Goal: Task Accomplishment & Management: Use online tool/utility

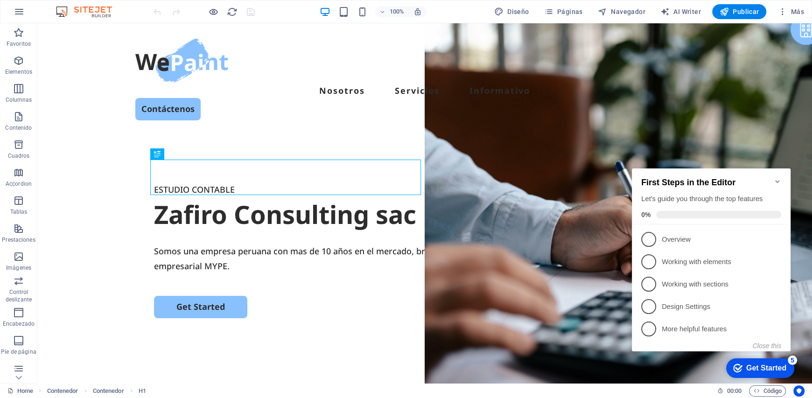
click at [776, 180] on icon "Minimize checklist" at bounding box center [777, 181] width 4 height 3
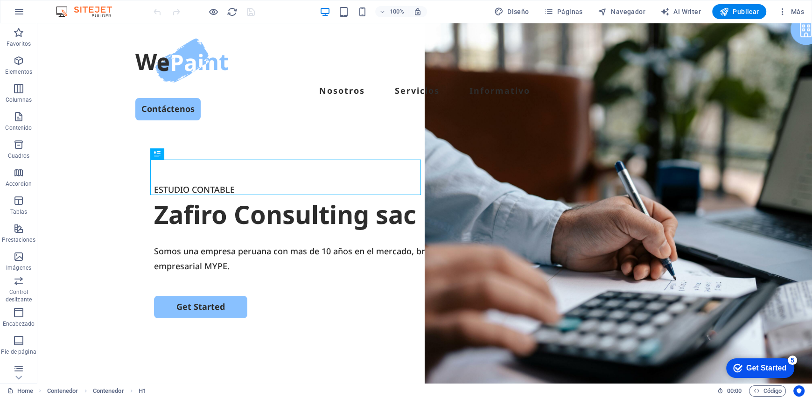
drag, startPoint x: 769, startPoint y: 368, endPoint x: 861, endPoint y: 508, distance: 166.9
click at [770, 368] on div "Get Started" at bounding box center [766, 368] width 40 height 8
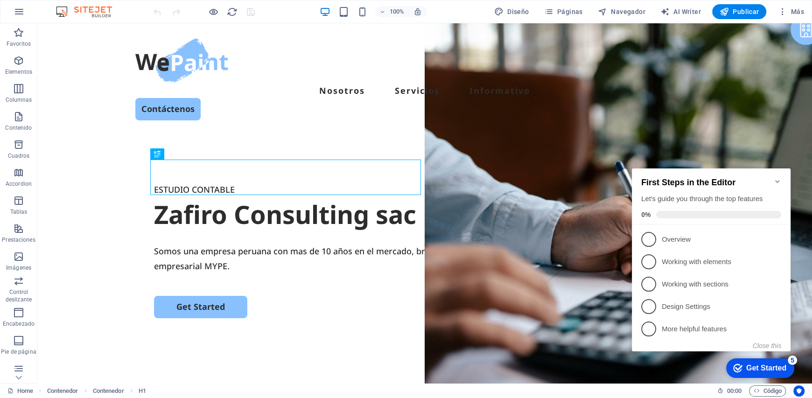
click at [770, 368] on div "Get Started" at bounding box center [766, 368] width 40 height 8
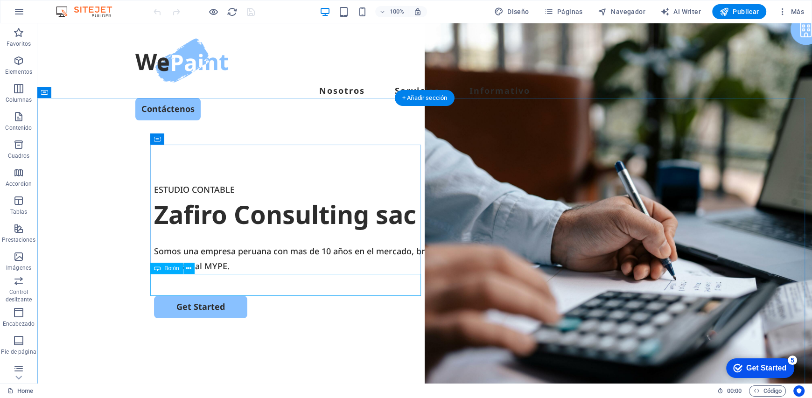
click at [342, 296] on div "Get Started" at bounding box center [424, 307] width 541 height 22
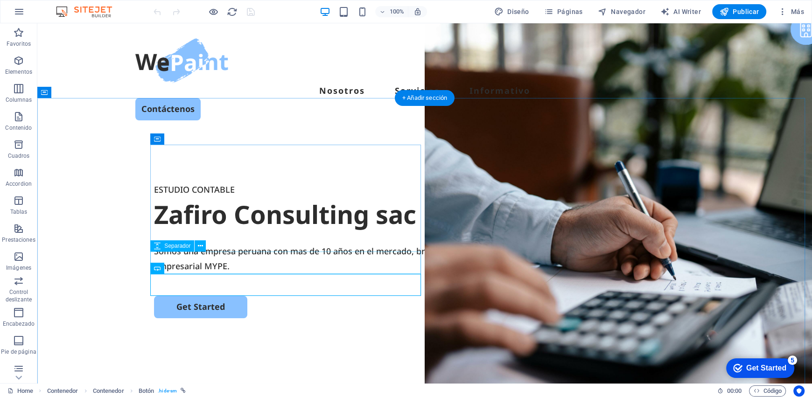
click at [350, 273] on div at bounding box center [424, 284] width 541 height 22
click at [356, 244] on div "Somos una empresa peruana con mas de 10 años en el mercado, brindando solucione…" at bounding box center [424, 259] width 541 height 30
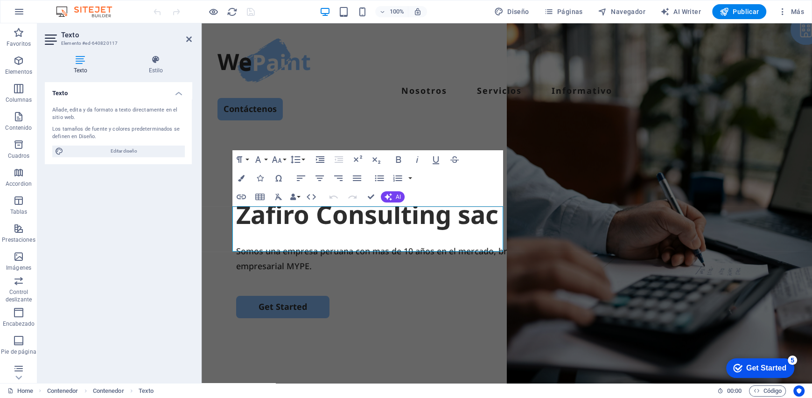
click at [119, 256] on div "Texto Añade, edita y da formato a texto directamente en el sitio web. Los tamañ…" at bounding box center [118, 229] width 147 height 294
click at [191, 38] on icon at bounding box center [189, 38] width 6 height 7
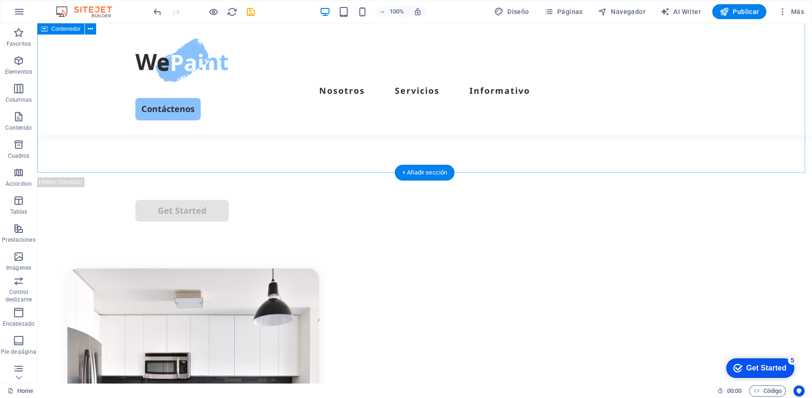
scroll to position [420, 0]
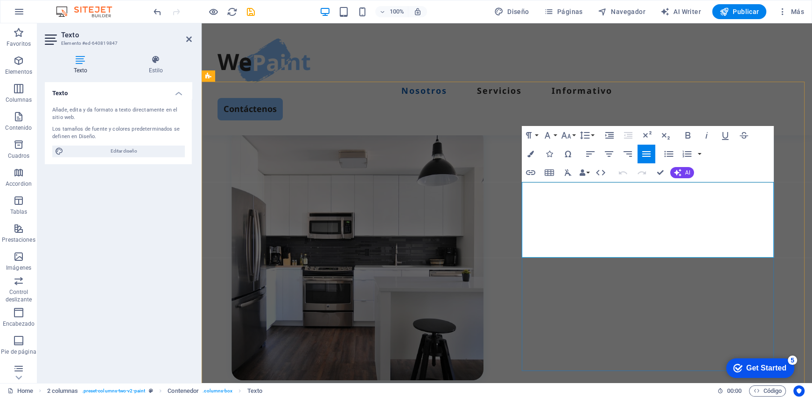
click at [187, 36] on icon at bounding box center [189, 38] width 6 height 7
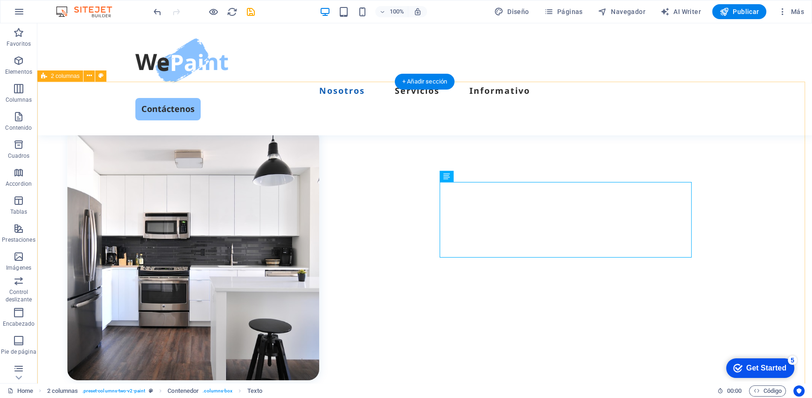
click at [753, 174] on div "Acerca de nosotros En Zafiro Consulting sac entendemos la realidad de las MYPES…" at bounding box center [424, 380] width 775 height 597
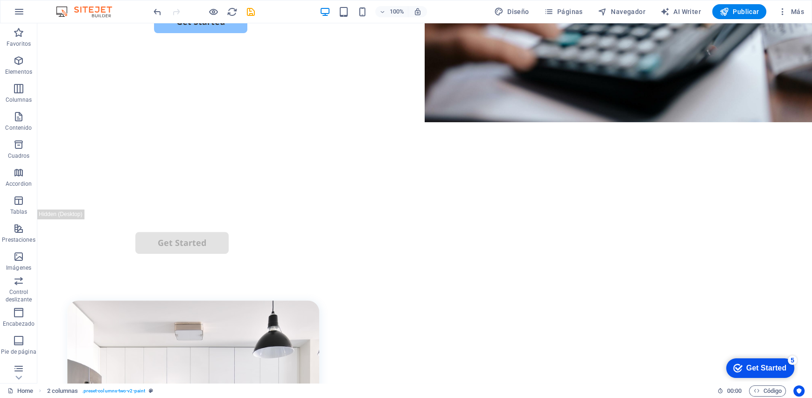
scroll to position [0, 0]
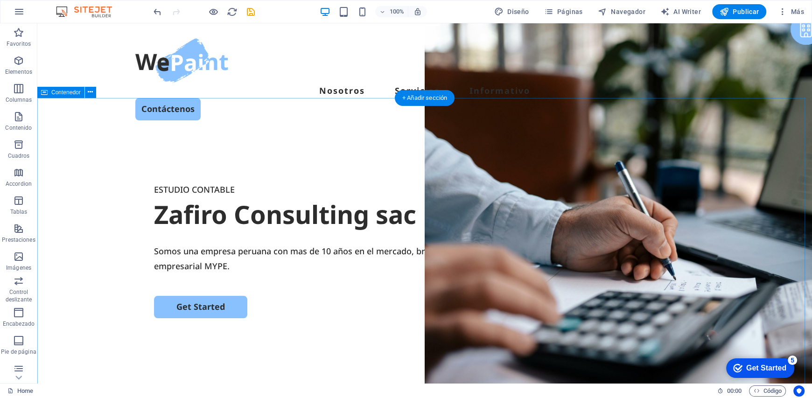
click at [322, 330] on div "ESTUDIO CONTABLE Zafiro Consulting sac Somos una empresa peruana con mas de 10 …" at bounding box center [424, 314] width 775 height 359
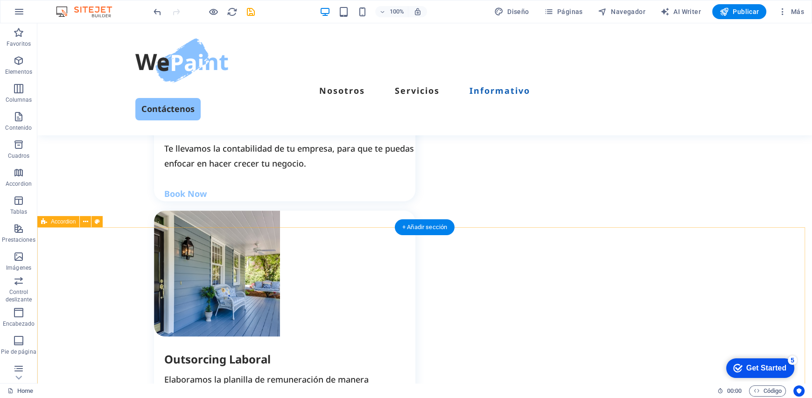
scroll to position [1260, 0]
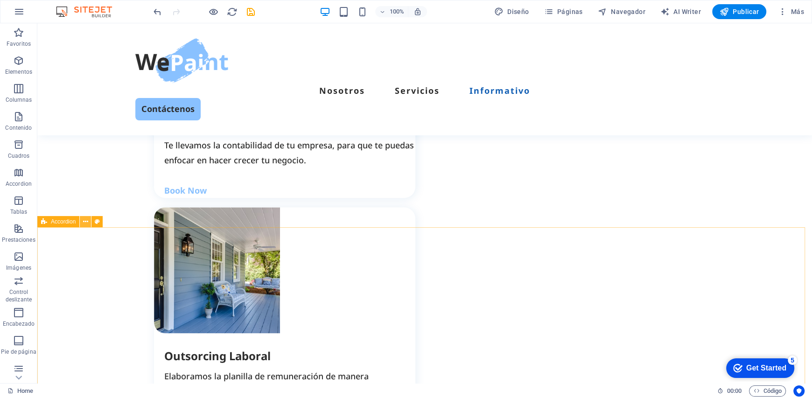
click at [88, 224] on button at bounding box center [85, 221] width 11 height 11
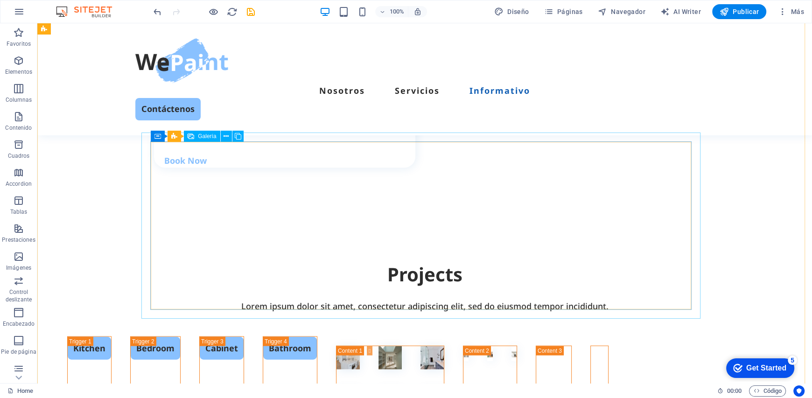
scroll to position [2100, 0]
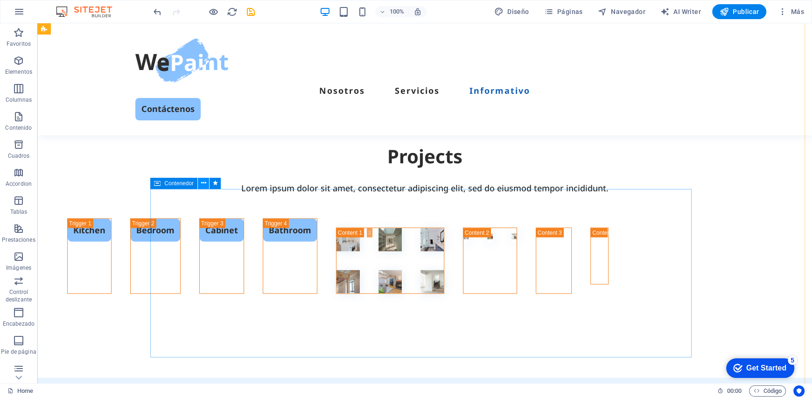
click at [201, 182] on icon at bounding box center [203, 183] width 5 height 10
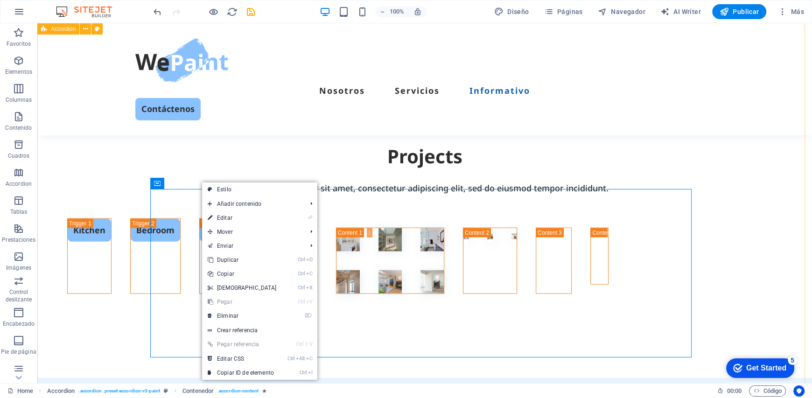
click at [757, 230] on div "Kitchen Bedroom Cabinet Bathroom" at bounding box center [424, 269] width 775 height 124
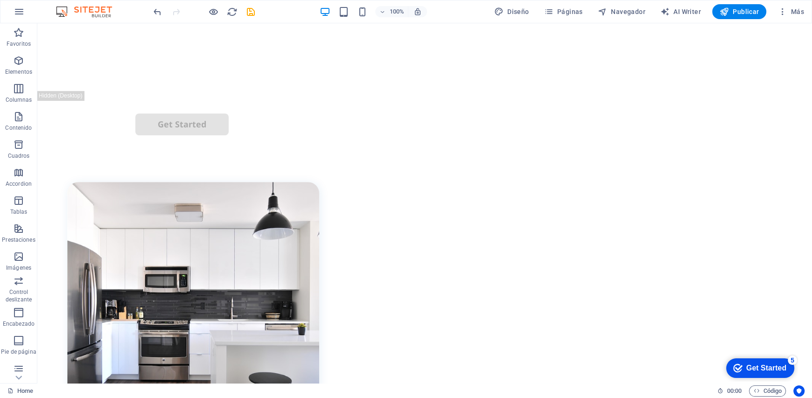
scroll to position [0, 0]
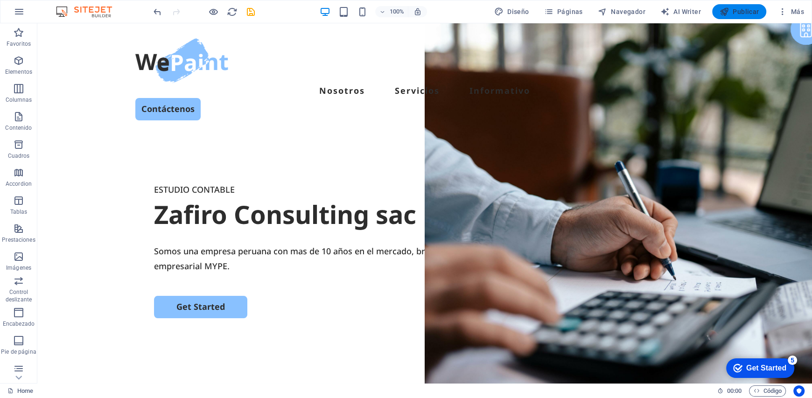
click at [745, 17] on button "Publicar" at bounding box center [739, 11] width 55 height 15
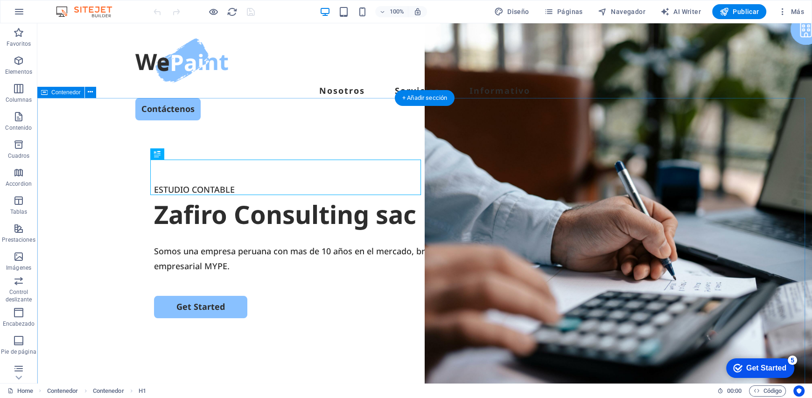
click at [358, 336] on div "ESTUDIO CONTABLE Zafiro Consulting sac Somos una empresa peruana con mas de 10 …" at bounding box center [424, 314] width 775 height 359
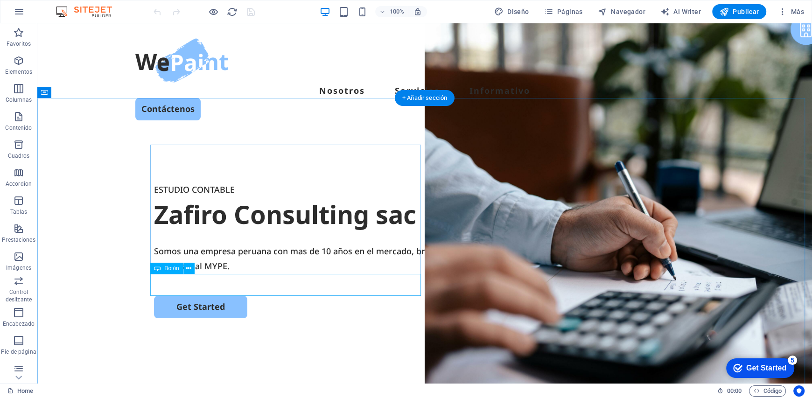
click at [192, 296] on div "Get Started" at bounding box center [424, 307] width 541 height 22
select select "px"
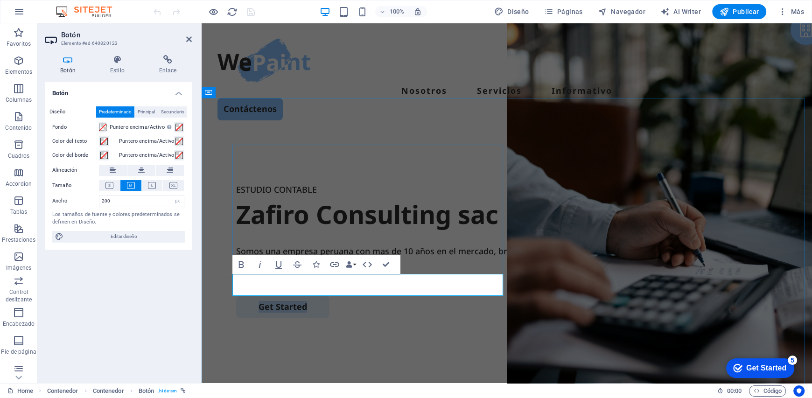
click at [278, 296] on link "Get Started" at bounding box center [282, 307] width 93 height 22
click at [318, 296] on link "Get Started" at bounding box center [282, 307] width 93 height 22
click at [189, 37] on icon at bounding box center [189, 38] width 6 height 7
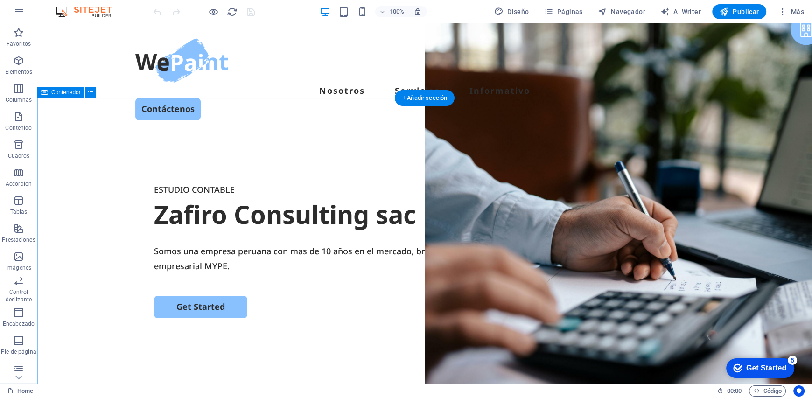
click at [264, 344] on div "ESTUDIO CONTABLE Zafiro Consulting sac Somos una empresa peruana con mas de 10 …" at bounding box center [424, 314] width 775 height 359
click at [88, 178] on div "ESTUDIO CONTABLE Zafiro Consulting sac Somos una empresa peruana con mas de 10 …" at bounding box center [424, 314] width 775 height 359
click at [93, 147] on div "ESTUDIO CONTABLE Zafiro Consulting sac Somos una empresa peruana con mas de 10 …" at bounding box center [424, 314] width 775 height 359
